Goal: Task Accomplishment & Management: Manage account settings

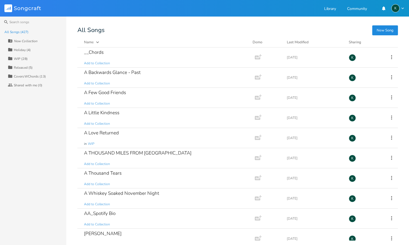
click at [380, 30] on button "New Song" at bounding box center [385, 30] width 26 height 10
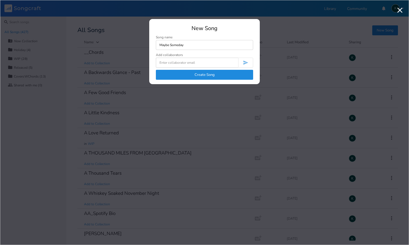
type input "Maybe Someday"
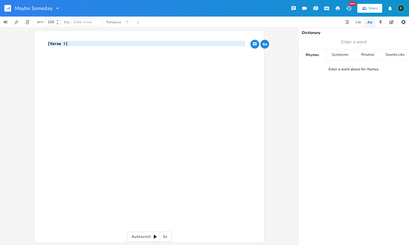
drag, startPoint x: 85, startPoint y: 50, endPoint x: 34, endPoint y: 38, distance: 52.4
click at [35, 38] on div "[Verse 1] x [Verse 1] ​" at bounding box center [149, 136] width 229 height 211
type textarea "​[Verse 1]"
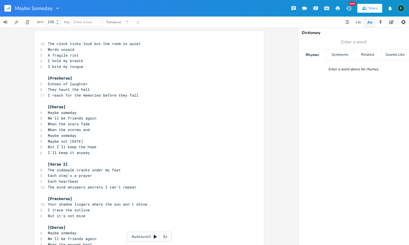
scroll to position [1, 0]
click at [57, 139] on span "Maybe not [DATE]" at bounding box center [65, 141] width 35 height 5
type textarea "Maybe n"
drag, startPoint x: 62, startPoint y: 138, endPoint x: 42, endPoint y: 135, distance: 20.1
click at [42, 135] on div "Maybe n x 10 The clock ticks loud but the room is quiet 3 Words unsaid 5 A frag…" at bounding box center [149, 157] width 229 height 253
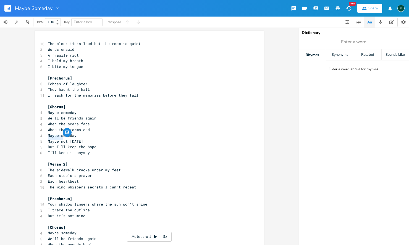
scroll to position [33, 0]
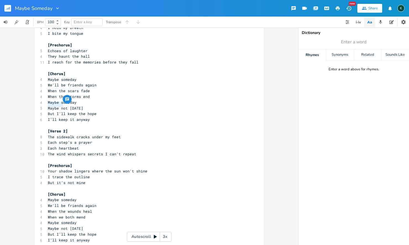
click at [133, 163] on pre "[Prechorus]" at bounding box center [146, 166] width 199 height 6
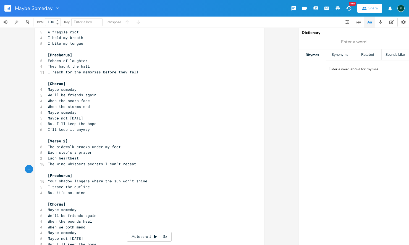
scroll to position [0, 0]
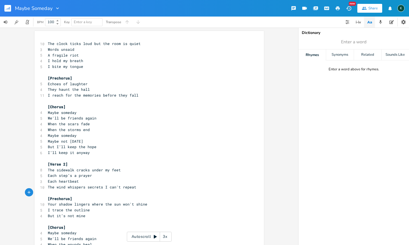
click at [337, 9] on icon "button" at bounding box center [337, 8] width 5 height 5
click at [9, 9] on icon "button" at bounding box center [8, 9] width 1 height 2
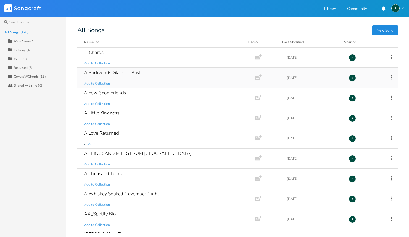
scroll to position [5313, 0]
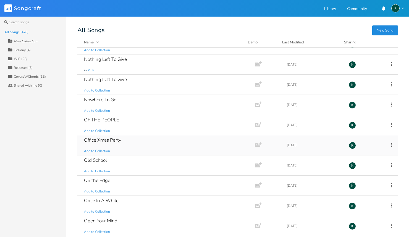
click at [101, 139] on div "Office Xmas Party" at bounding box center [102, 139] width 37 height 5
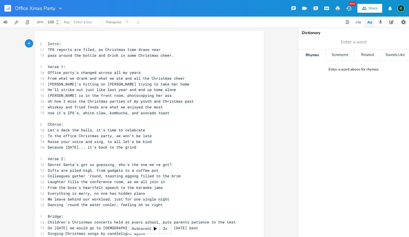
click at [179, 88] on pre "He'll strike out just like last year and end up home alone" at bounding box center [146, 90] width 199 height 6
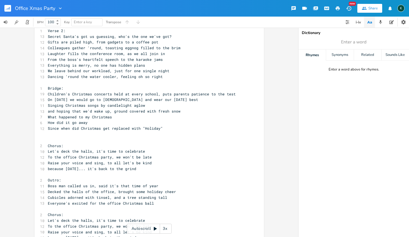
scroll to position [136, 0]
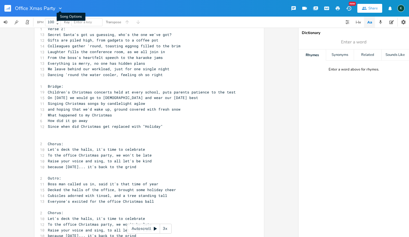
click at [60, 9] on icon "button" at bounding box center [60, 8] width 3 height 2
click at [68, 23] on span "Collection Collections" at bounding box center [68, 25] width 22 height 4
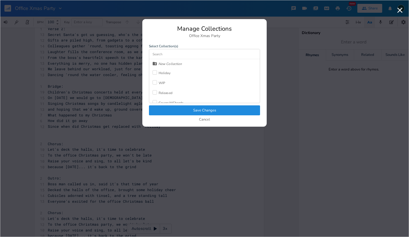
click at [160, 94] on div "Released" at bounding box center [165, 92] width 14 height 3
click at [172, 109] on button "Save Changes" at bounding box center [204, 110] width 111 height 10
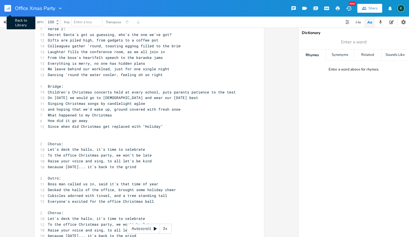
click at [6, 9] on rect "button" at bounding box center [7, 8] width 7 height 7
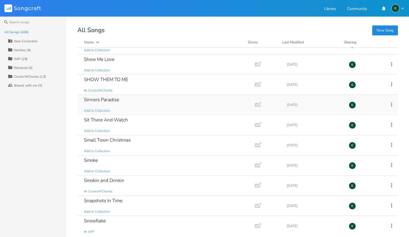
scroll to position [7651, 0]
click at [89, 140] on div "What Happened To Christmas?" at bounding box center [116, 139] width 65 height 5
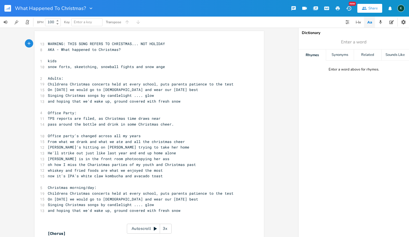
scroll to position [58, 0]
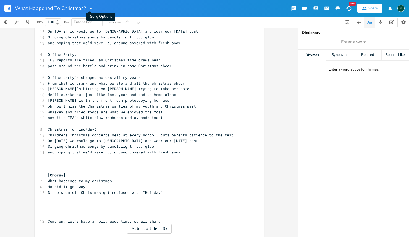
click at [89, 8] on icon "button" at bounding box center [90, 8] width 3 height 2
click at [96, 33] on span "[PERSON_NAME]" at bounding box center [94, 35] width 15 height 4
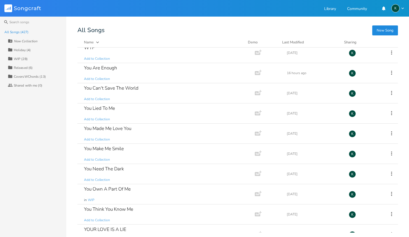
scroll to position [8420, 0]
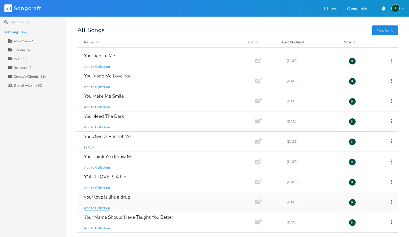
click at [94, 209] on span "Add to Collection" at bounding box center [97, 207] width 26 height 5
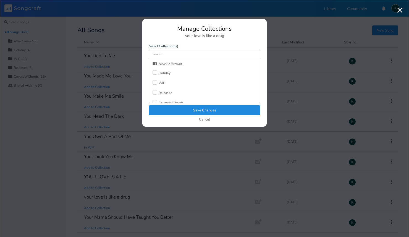
click at [156, 91] on div at bounding box center [154, 92] width 4 height 4
click at [173, 108] on button "Save Changes" at bounding box center [204, 110] width 111 height 10
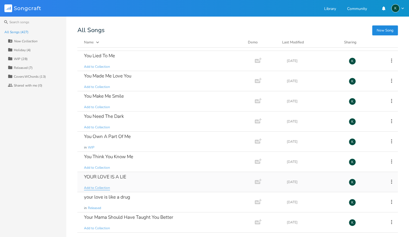
click at [100, 187] on span "Add to Collection" at bounding box center [97, 187] width 26 height 5
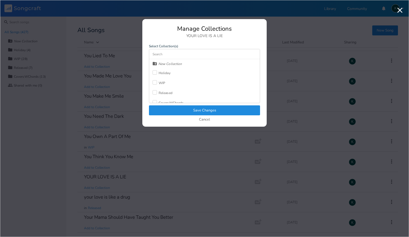
drag, startPoint x: 161, startPoint y: 92, endPoint x: 161, endPoint y: 96, distance: 4.2
click at [161, 92] on div "Released" at bounding box center [165, 92] width 14 height 3
click at [167, 107] on button "Save Changes" at bounding box center [204, 110] width 111 height 10
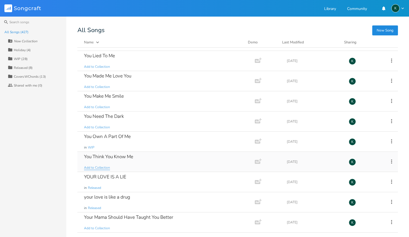
click at [100, 167] on span "Add to Collection" at bounding box center [97, 167] width 26 height 5
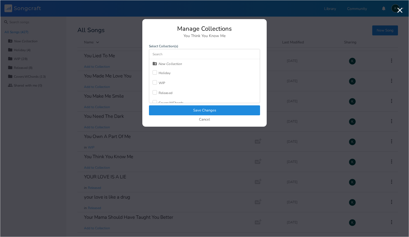
click at [172, 93] on div "Released" at bounding box center [165, 92] width 14 height 3
click at [188, 108] on button "Save Changes" at bounding box center [204, 110] width 111 height 10
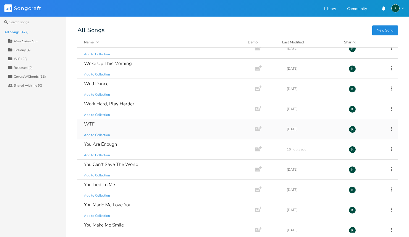
scroll to position [8281, 0]
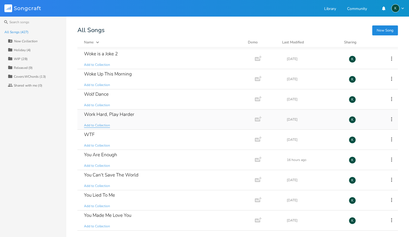
click at [102, 124] on span "Add to Collection" at bounding box center [97, 125] width 26 height 5
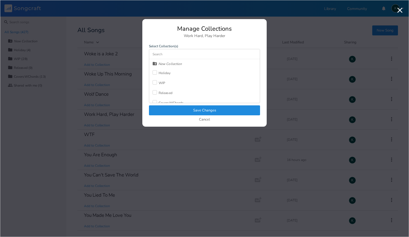
click at [155, 93] on div at bounding box center [154, 92] width 4 height 4
click at [161, 107] on button "Save Changes" at bounding box center [204, 110] width 111 height 10
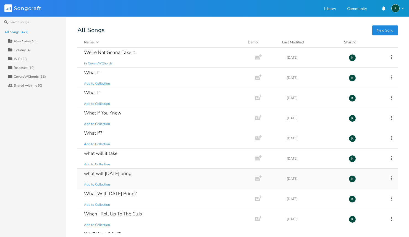
scroll to position [7709, 0]
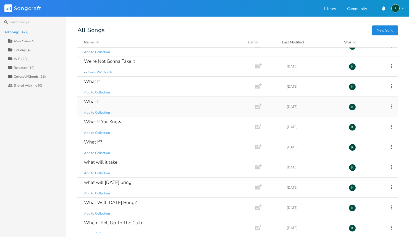
click at [92, 103] on div "What If" at bounding box center [92, 101] width 16 height 5
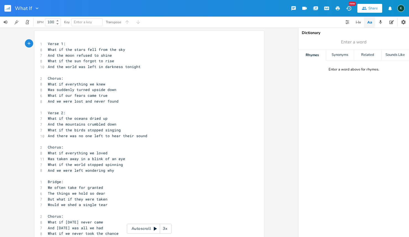
click at [9, 9] on icon "button" at bounding box center [8, 9] width 1 height 2
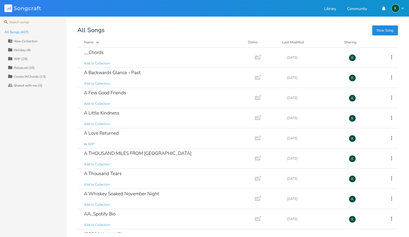
scroll to position [90, 0]
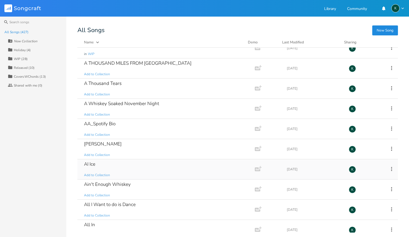
click at [88, 163] on div "AI Ice" at bounding box center [89, 163] width 11 height 5
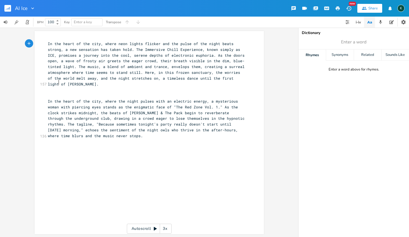
scroll to position [0, 0]
click at [8, 7] on rect "button" at bounding box center [7, 8] width 7 height 7
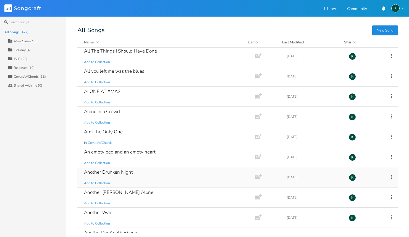
scroll to position [310, 0]
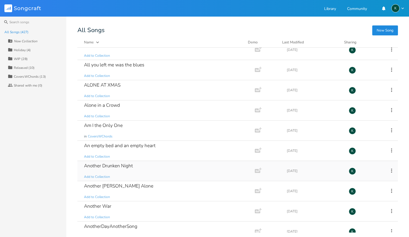
click at [96, 164] on div "Another Drunken Night" at bounding box center [108, 165] width 49 height 5
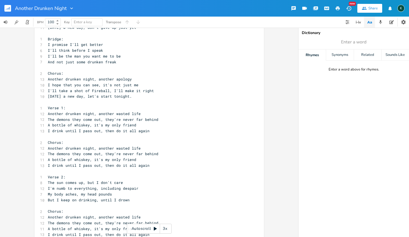
scroll to position [323, 0]
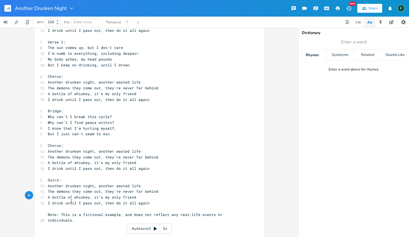
type textarea "Note: This is a fictional example, and does not reflect any real-life events or…"
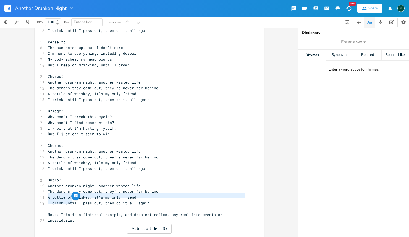
drag, startPoint x: 70, startPoint y: 201, endPoint x: 36, endPoint y: 194, distance: 35.2
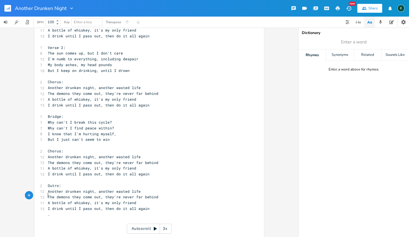
scroll to position [312, 0]
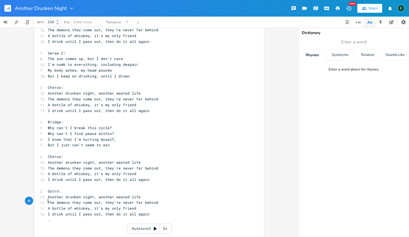
click at [7, 6] on rect "button" at bounding box center [7, 8] width 7 height 7
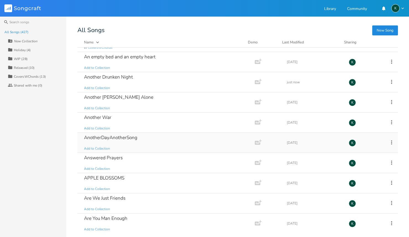
scroll to position [400, 0]
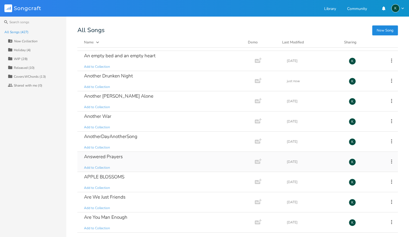
click at [105, 156] on div "Answered Prayers" at bounding box center [103, 156] width 39 height 5
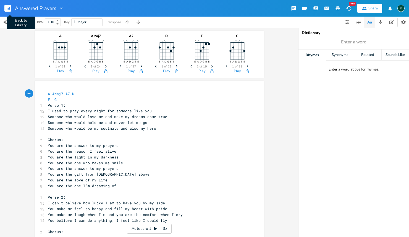
click at [10, 8] on rect "button" at bounding box center [7, 8] width 7 height 7
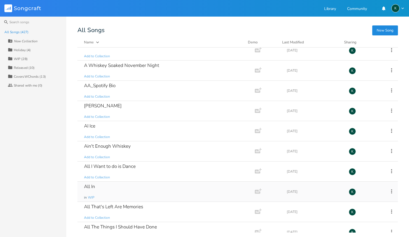
scroll to position [129, 0]
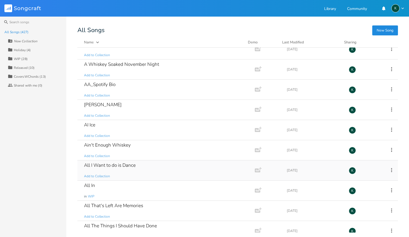
click at [121, 165] on div "All I Want to do is Dance" at bounding box center [110, 165] width 52 height 5
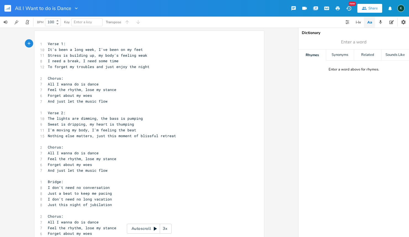
scroll to position [190, 0]
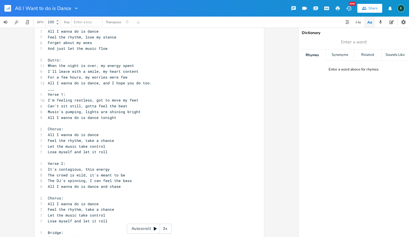
click at [10, 9] on rect "button" at bounding box center [7, 8] width 7 height 7
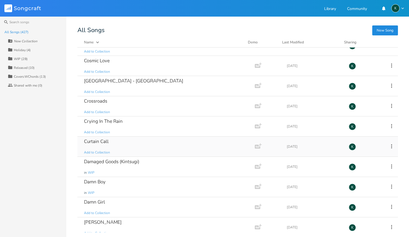
scroll to position [1495, 0]
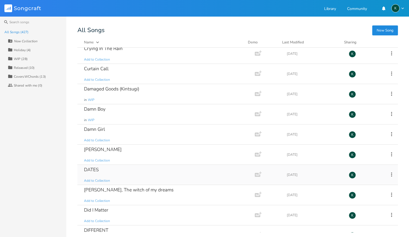
click at [88, 169] on div "DATES" at bounding box center [91, 169] width 15 height 5
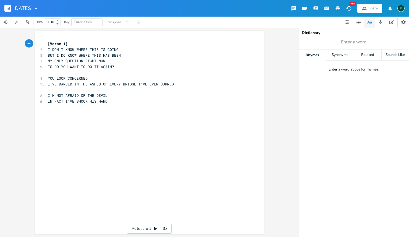
click at [7, 9] on icon "button" at bounding box center [7, 8] width 1 height 1
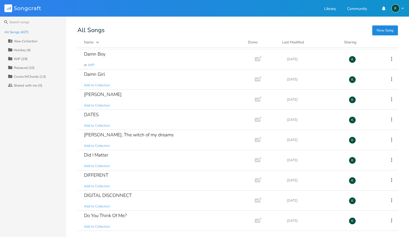
scroll to position [1492, 0]
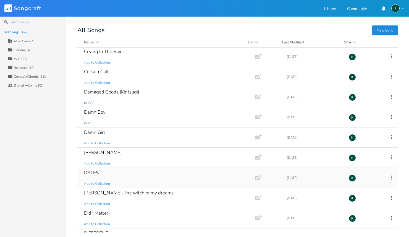
click at [388, 178] on icon at bounding box center [391, 177] width 6 height 6
click at [373, 168] on li "[PERSON_NAME]" at bounding box center [365, 171] width 44 height 9
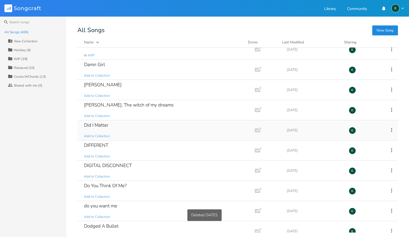
scroll to position [1577, 0]
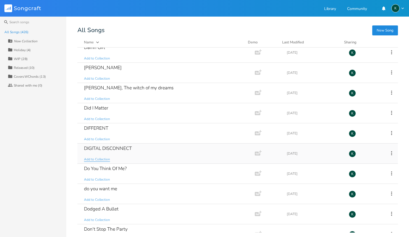
click at [104, 159] on span "Add to Collection" at bounding box center [97, 159] width 26 height 5
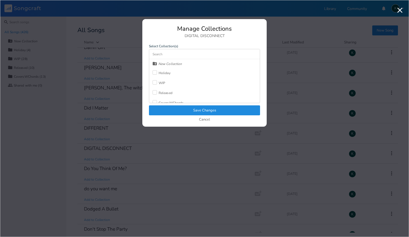
click at [155, 92] on div at bounding box center [154, 92] width 4 height 4
click at [164, 108] on button "Save Changes" at bounding box center [204, 110] width 111 height 10
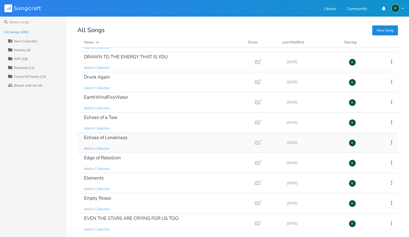
scroll to position [1823, 0]
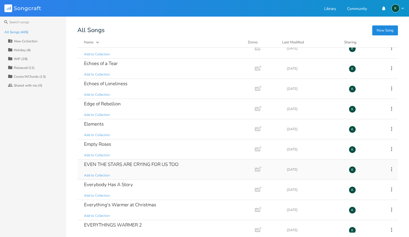
click at [96, 163] on div "EVEN THE STARS ARE CRYING FOR US TOO" at bounding box center [131, 164] width 94 height 5
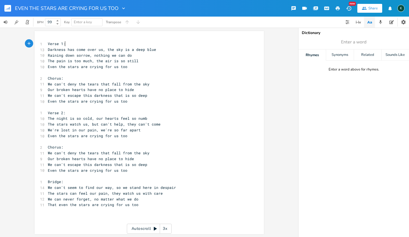
click at [8, 5] on rect "button" at bounding box center [7, 8] width 7 height 7
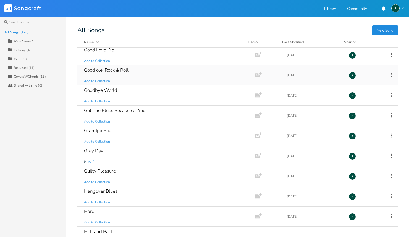
scroll to position [2219, 0]
click at [102, 170] on div "Guilty Pleasure" at bounding box center [100, 170] width 32 height 5
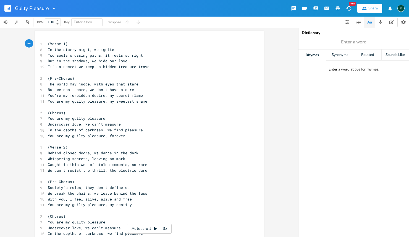
click at [7, 8] on rect "button" at bounding box center [7, 8] width 7 height 7
